Goal: Task Accomplishment & Management: Complete application form

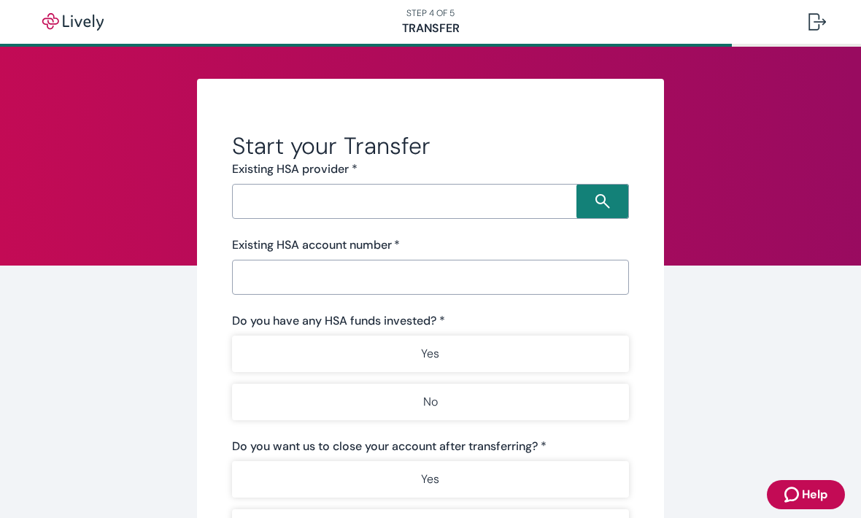
click at [352, 185] on div "​" at bounding box center [430, 201] width 397 height 35
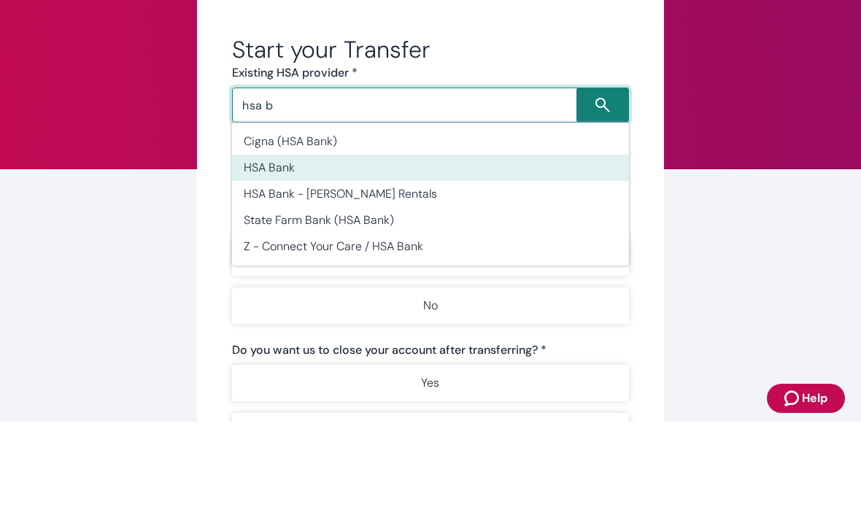
click at [301, 251] on li "HSA Bank" at bounding box center [430, 264] width 397 height 26
type input "HSA Bank"
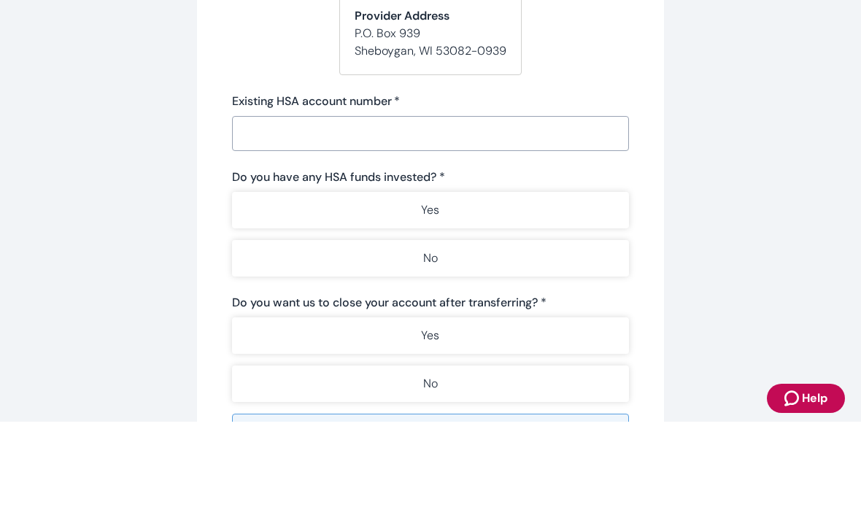
scroll to position [190, 0]
click at [343, 214] on input "Existing HSA account number   *" at bounding box center [430, 228] width 397 height 29
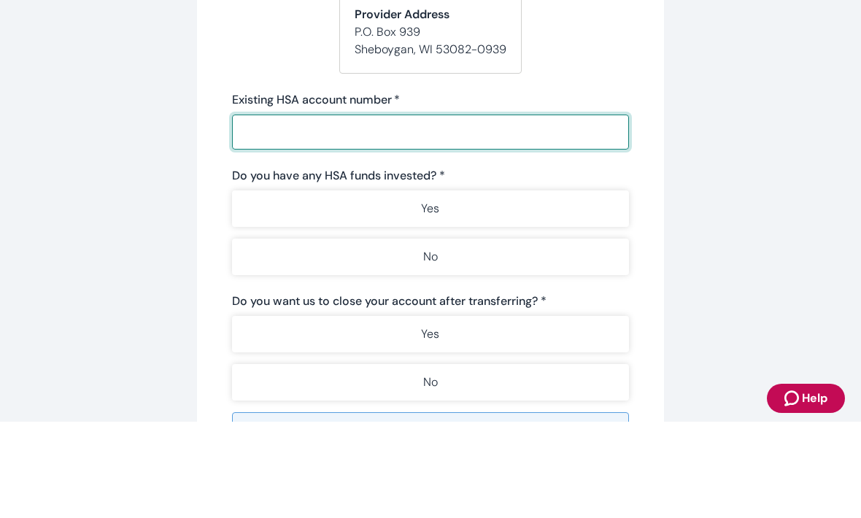
type input "0"
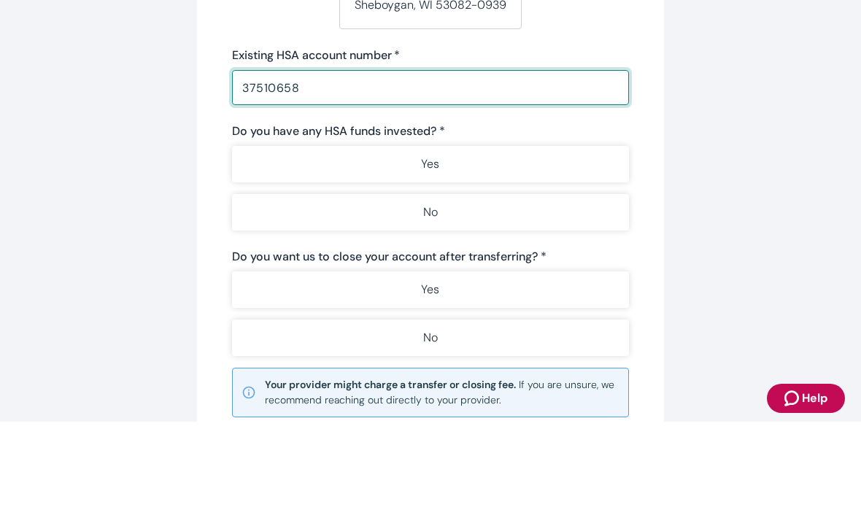
scroll to position [252, 0]
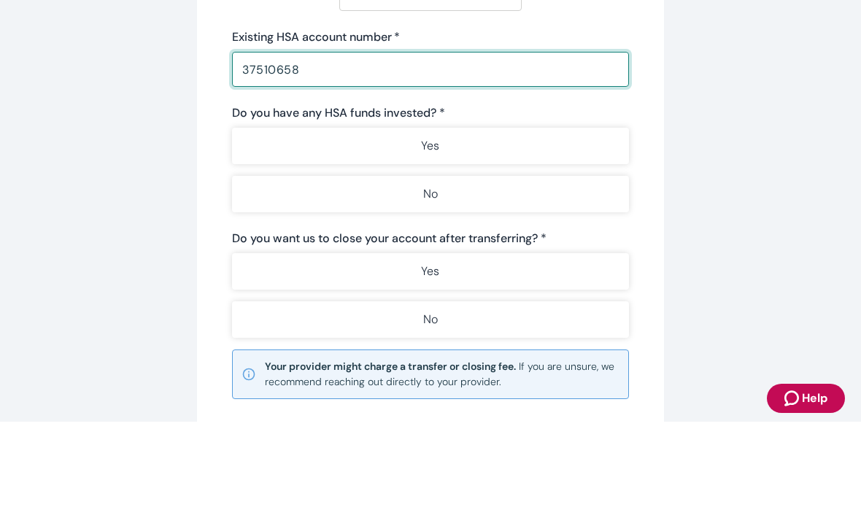
type input "37510658"
click at [518, 224] on button "Yes" at bounding box center [430, 242] width 397 height 36
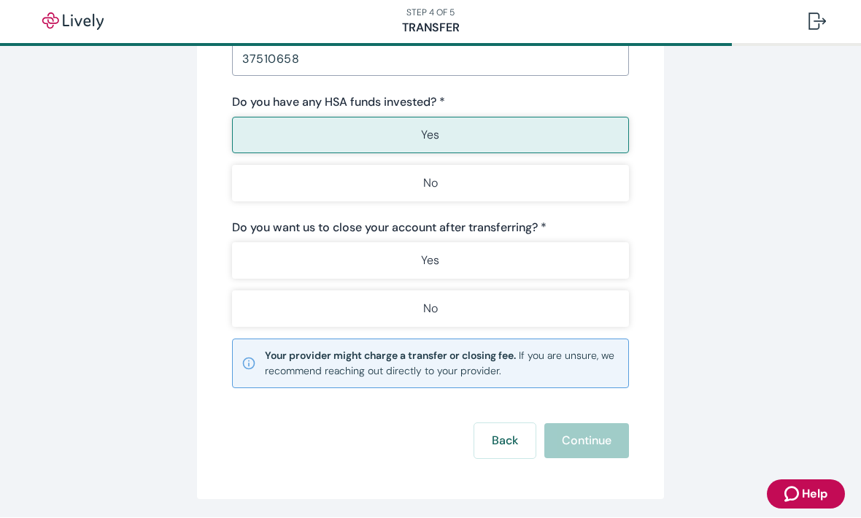
scroll to position [360, 0]
click at [474, 309] on button "No" at bounding box center [430, 308] width 397 height 36
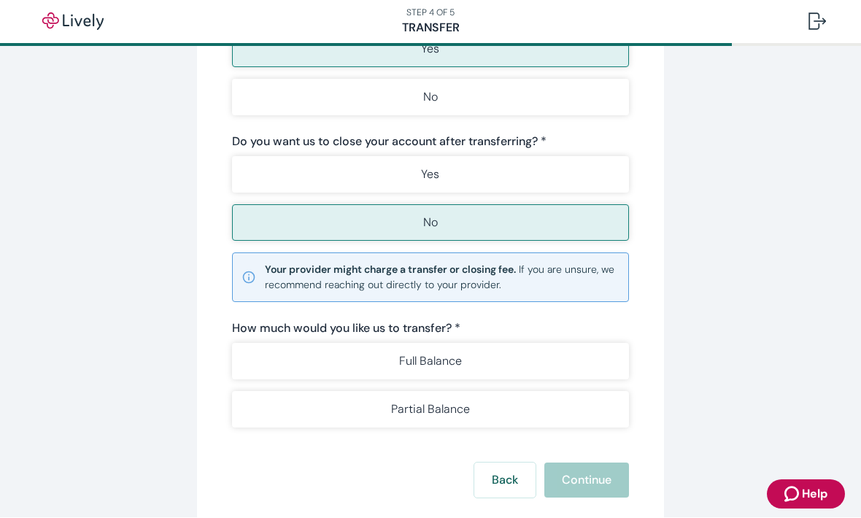
scroll to position [462, 0]
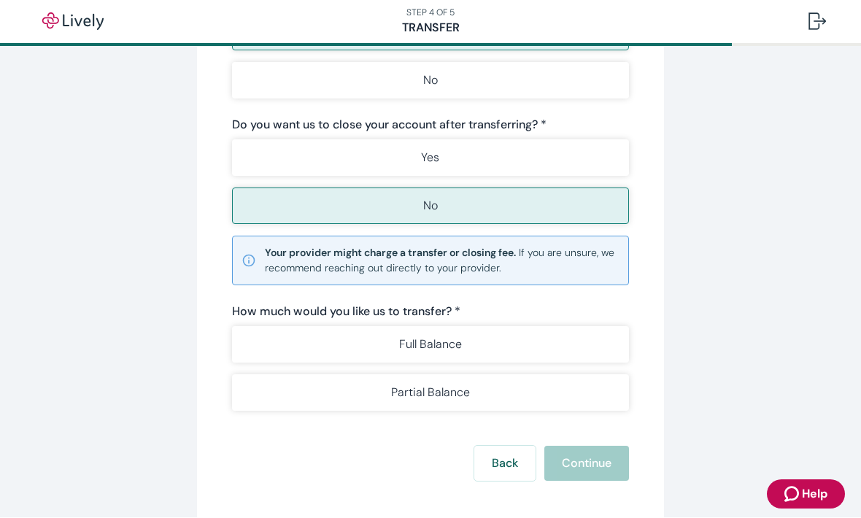
click at [443, 391] on p "Partial Balance" at bounding box center [430, 393] width 79 height 18
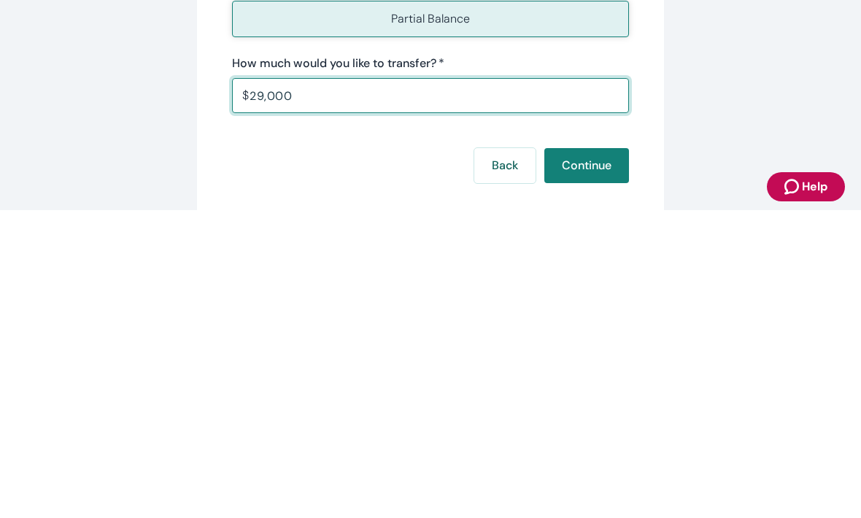
scroll to position [535, 0]
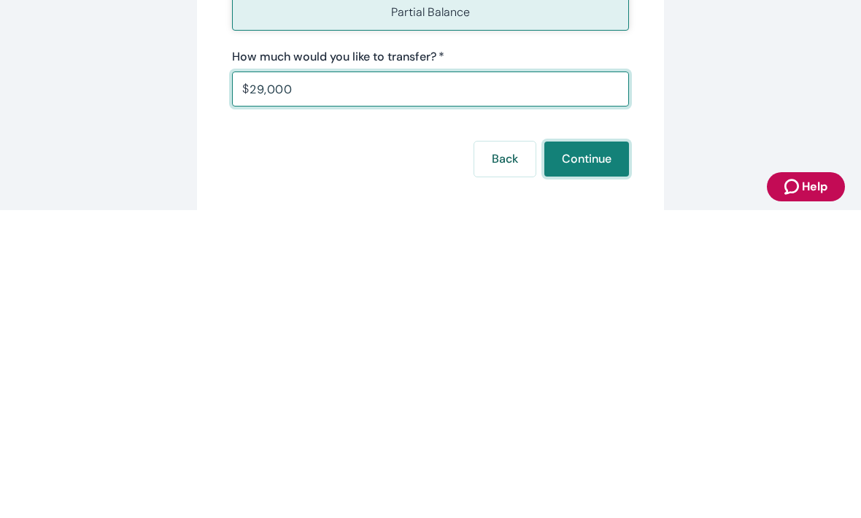
click at [602, 449] on button "Continue" at bounding box center [586, 466] width 85 height 35
type input "29,000.00"
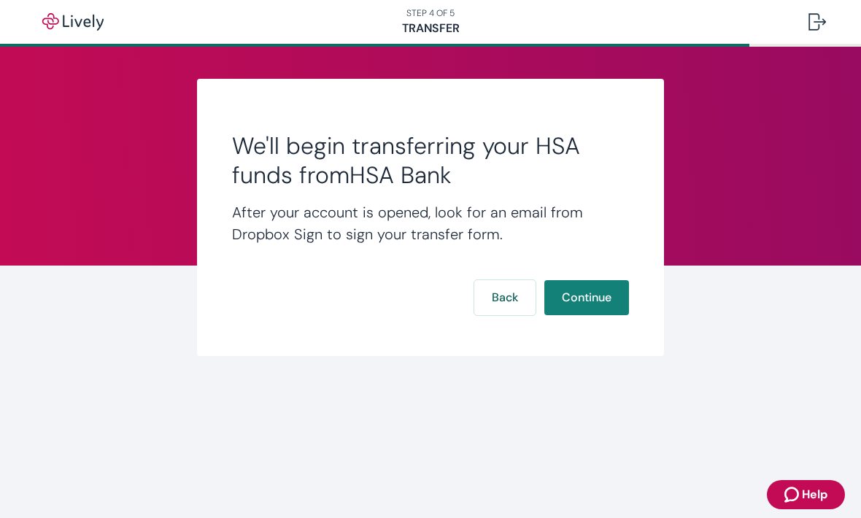
click at [584, 298] on button "Continue" at bounding box center [586, 297] width 85 height 35
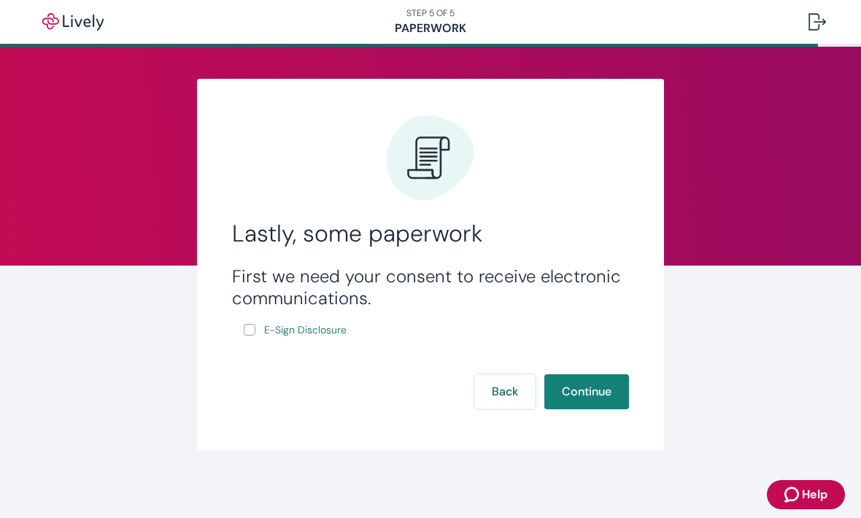
click at [254, 323] on label "E-Sign Disclosure" at bounding box center [297, 330] width 106 height 18
click at [254, 324] on input "E-Sign Disclosure" at bounding box center [250, 330] width 12 height 12
checkbox input "true"
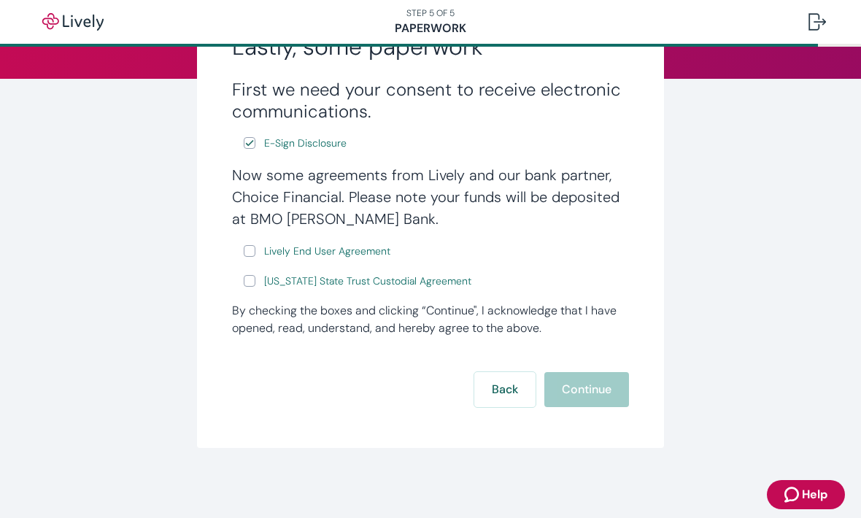
scroll to position [187, 0]
click at [252, 246] on input "Lively End User Agreement" at bounding box center [250, 251] width 12 height 12
checkbox input "true"
click at [251, 285] on input "[US_STATE] State Trust Custodial Agreement" at bounding box center [250, 281] width 12 height 12
checkbox input "true"
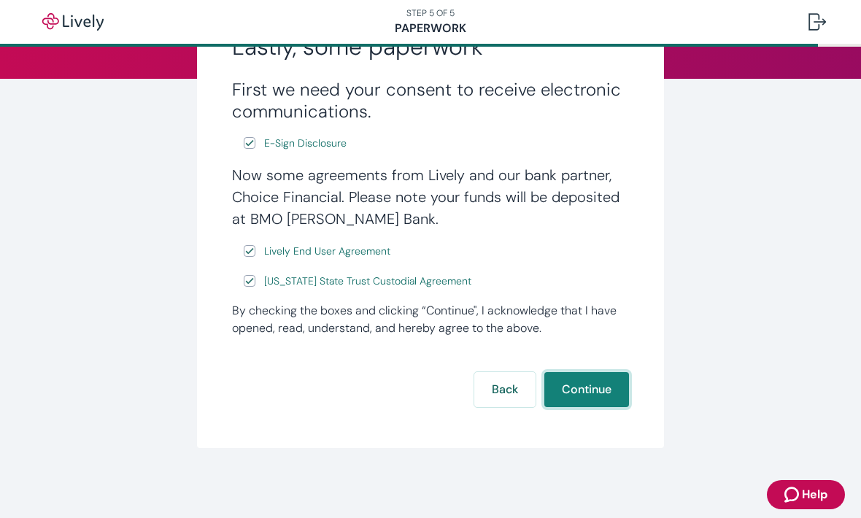
click at [584, 407] on button "Continue" at bounding box center [586, 389] width 85 height 35
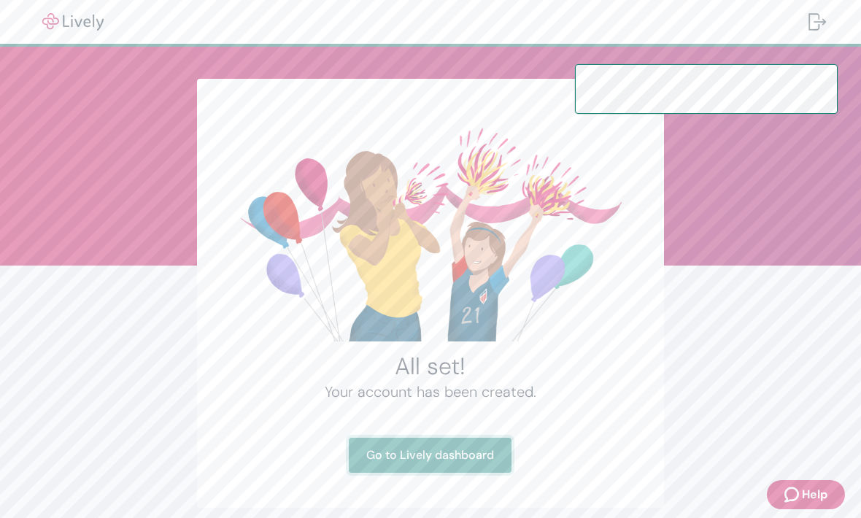
click at [459, 451] on link "Go to Lively dashboard" at bounding box center [430, 455] width 163 height 35
